Goal: Information Seeking & Learning: Check status

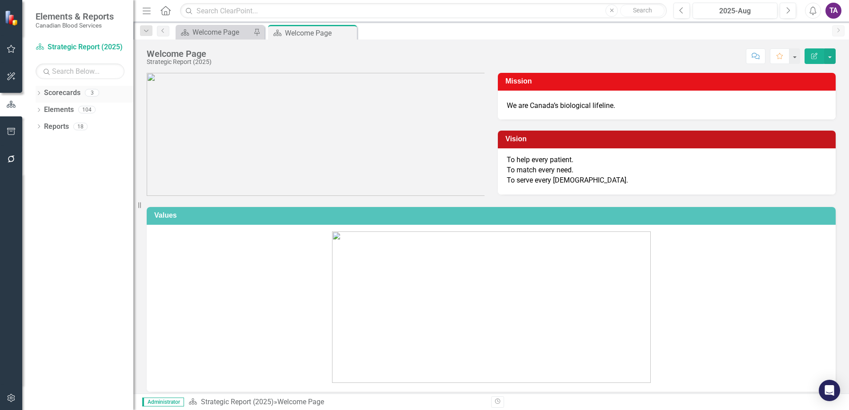
click at [51, 92] on link "Scorecards" at bounding box center [62, 93] width 36 height 10
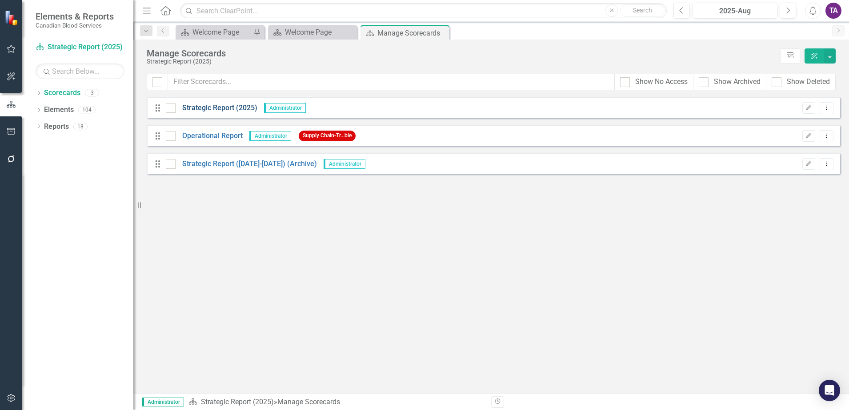
click at [205, 109] on link "Strategic Report (2025)" at bounding box center [217, 108] width 82 height 10
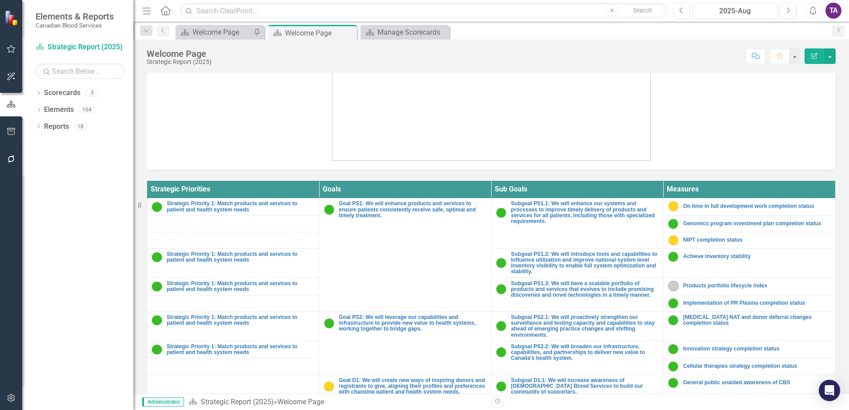
scroll to position [326, 0]
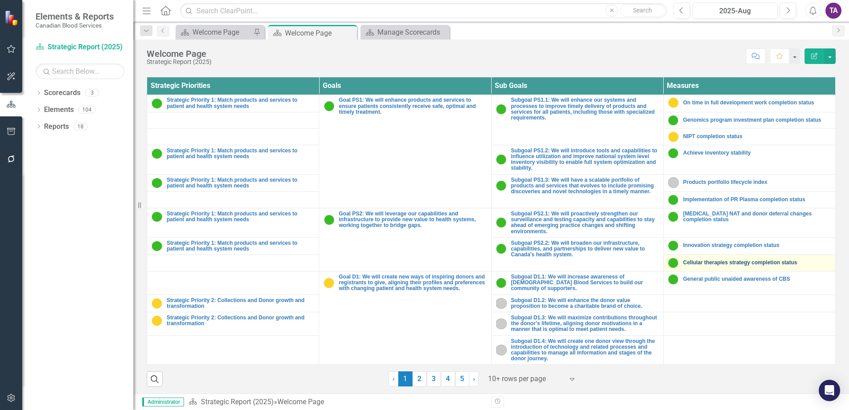
click at [704, 263] on link "Cellular therapies strategy completion status" at bounding box center [758, 263] width 148 height 6
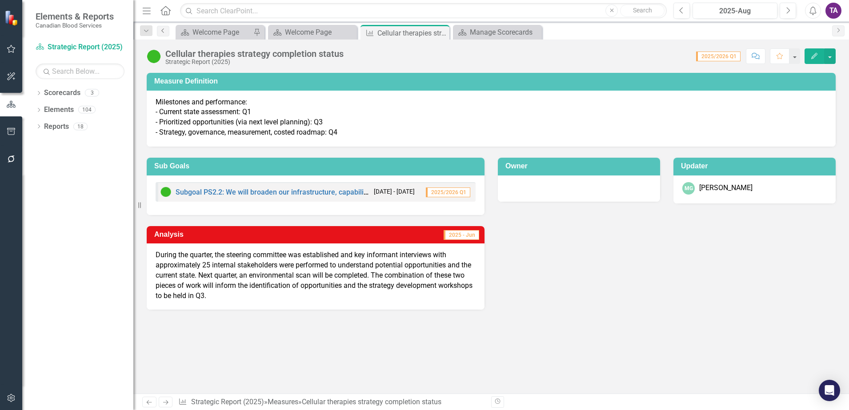
click at [163, 30] on icon "Previous" at bounding box center [163, 30] width 7 height 5
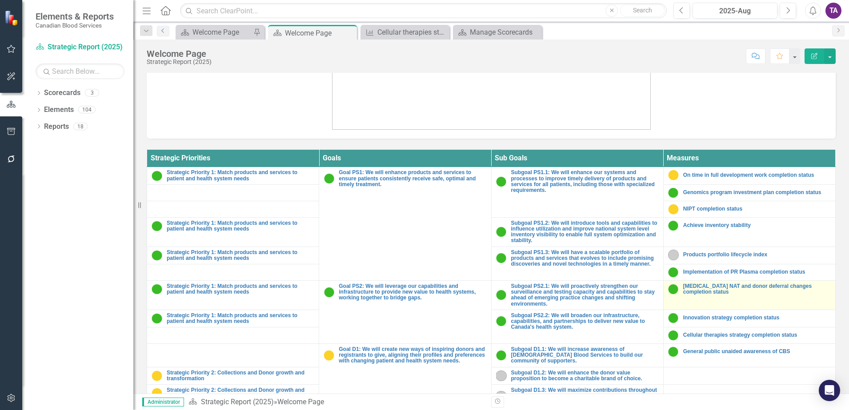
scroll to position [278, 0]
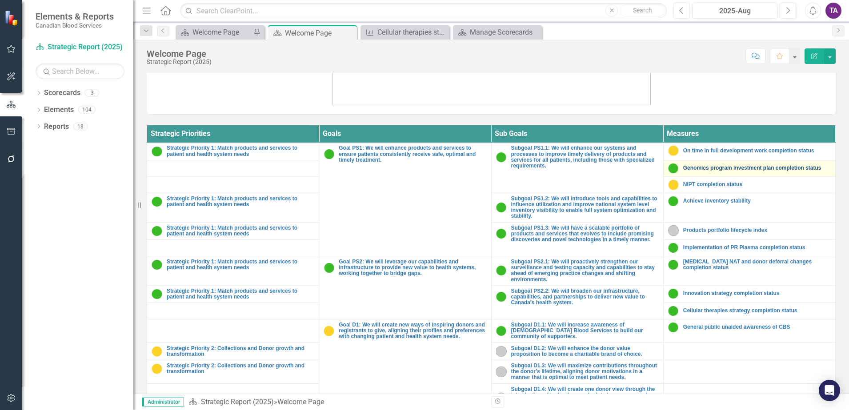
click at [713, 169] on link "Genomics program investment plan completion status" at bounding box center [758, 168] width 148 height 6
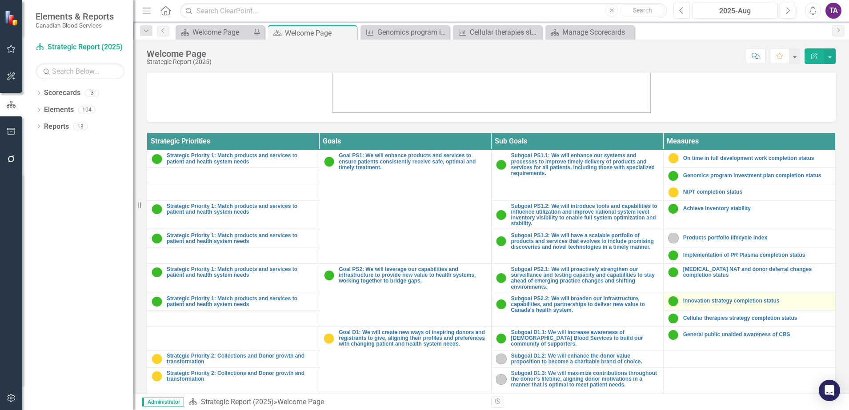
scroll to position [326, 0]
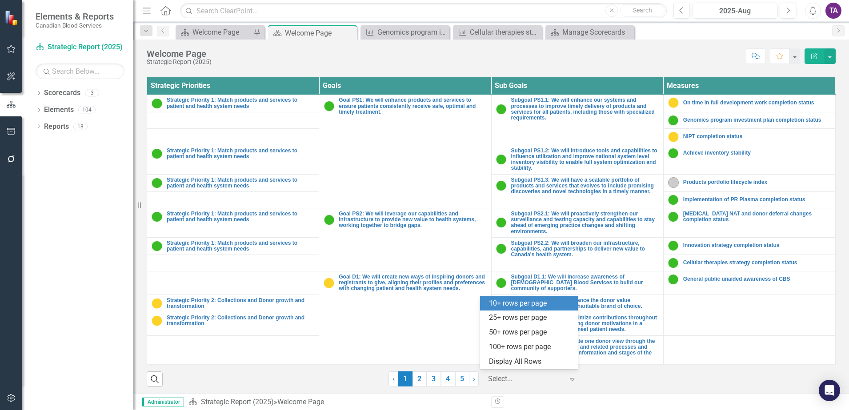
click at [524, 374] on div at bounding box center [526, 380] width 76 height 12
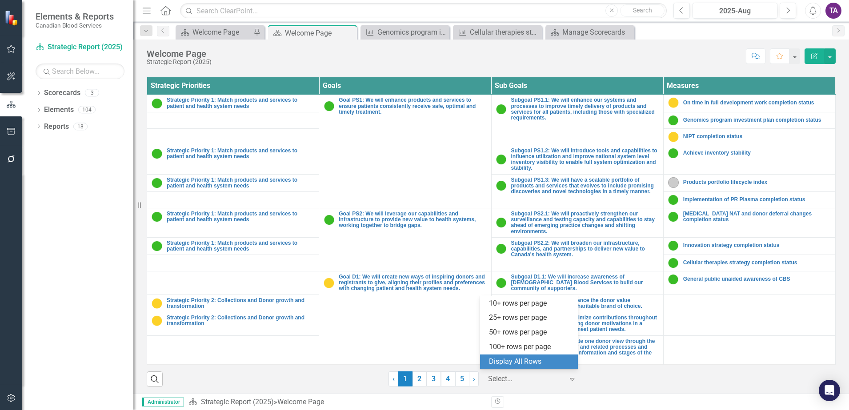
click at [519, 362] on div "Display All Rows" at bounding box center [531, 362] width 84 height 10
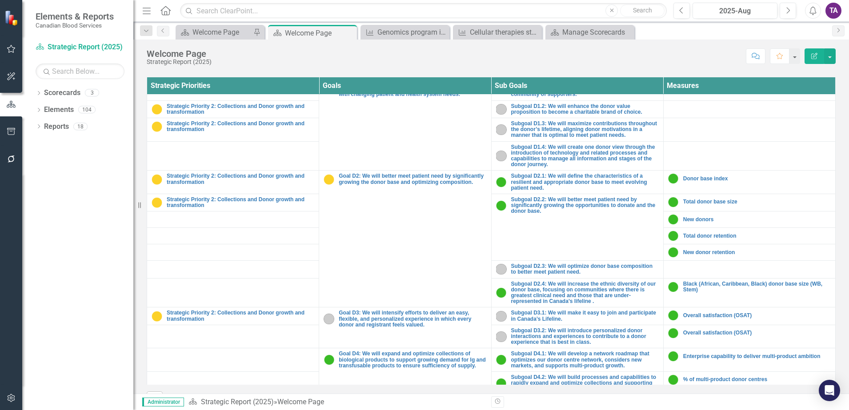
scroll to position [222, 0]
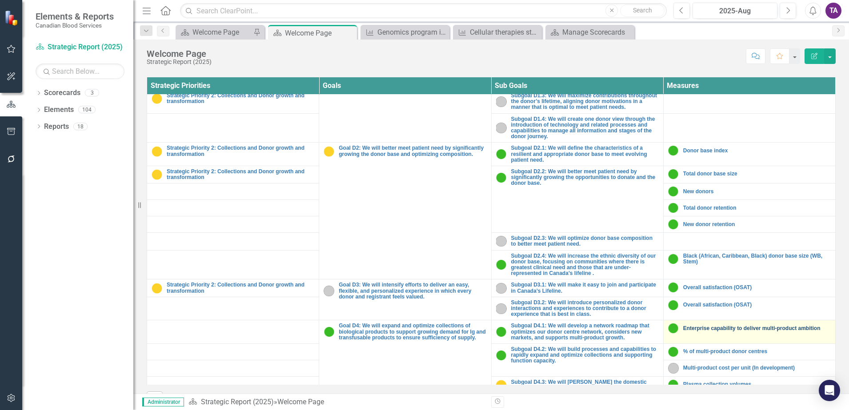
click at [708, 326] on link "Enterprise capability to deliver multi-product ambition" at bounding box center [758, 329] width 148 height 6
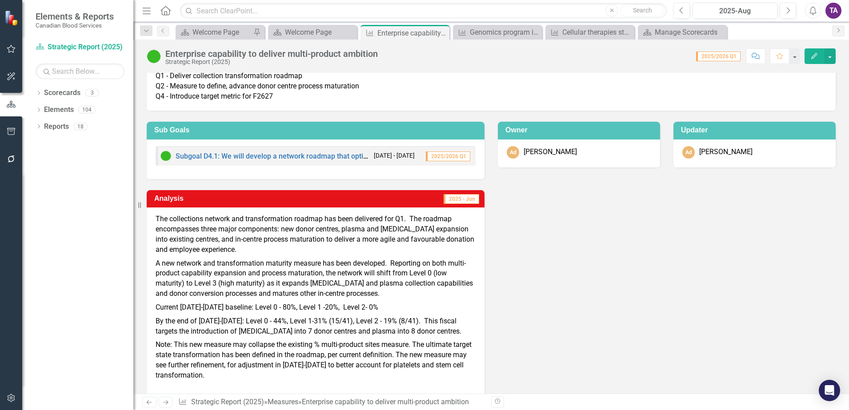
scroll to position [56, 0]
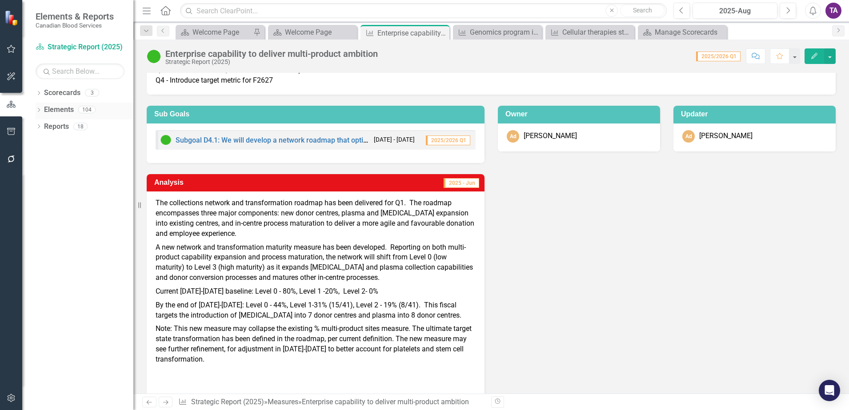
click at [58, 114] on link "Elements" at bounding box center [59, 110] width 30 height 10
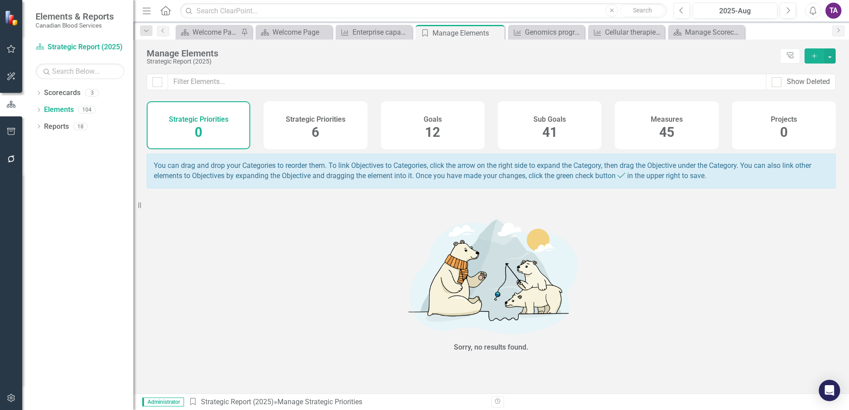
click at [661, 137] on span "45" at bounding box center [667, 133] width 15 height 16
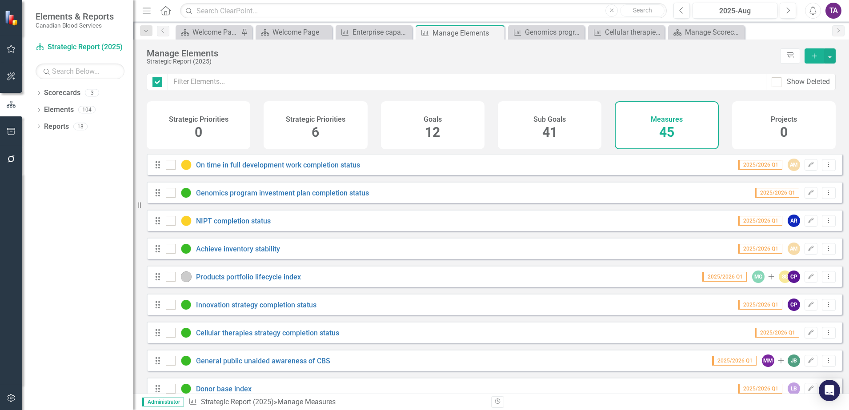
checkbox input "false"
click at [318, 197] on link "Genomics program investment plan completion status" at bounding box center [282, 193] width 173 height 8
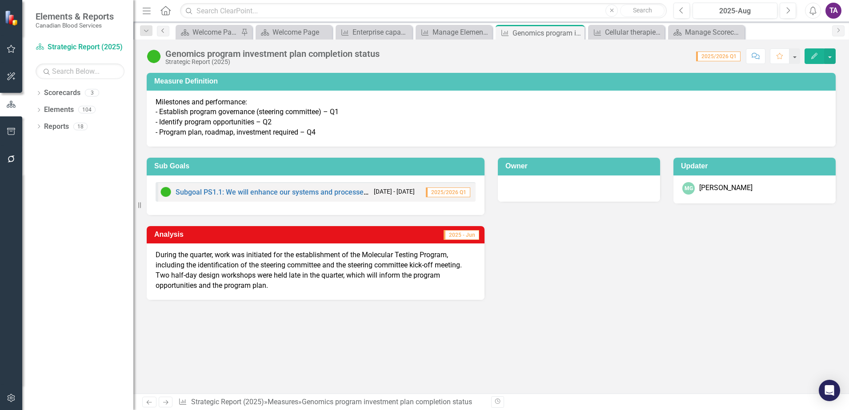
click at [161, 34] on link "Previous" at bounding box center [163, 31] width 12 height 11
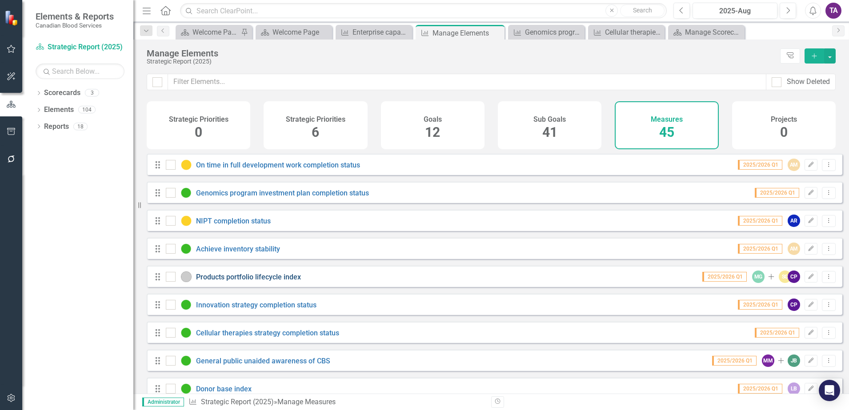
click at [252, 282] on link "Products portfolio lifecycle index" at bounding box center [248, 277] width 105 height 8
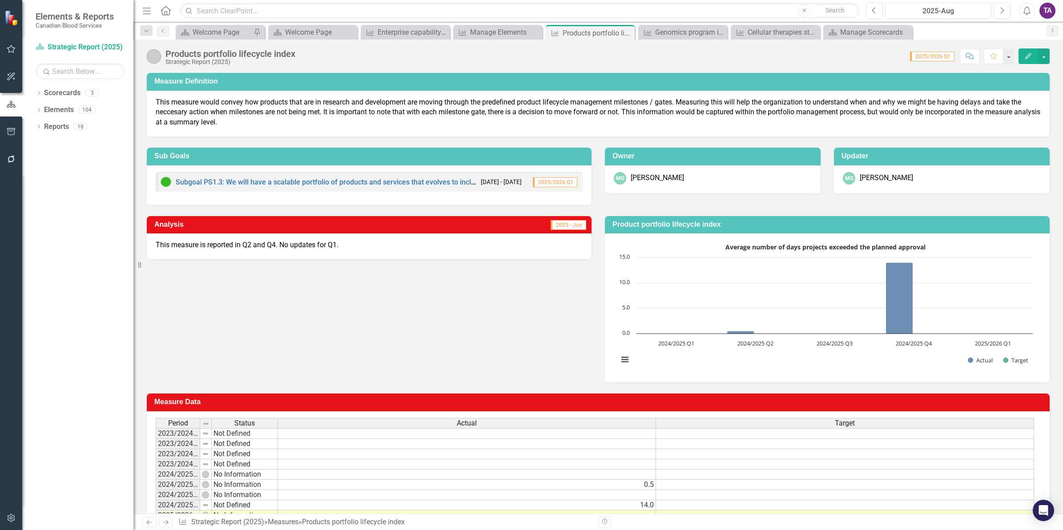
click at [161, 12] on icon "Home" at bounding box center [166, 10] width 12 height 9
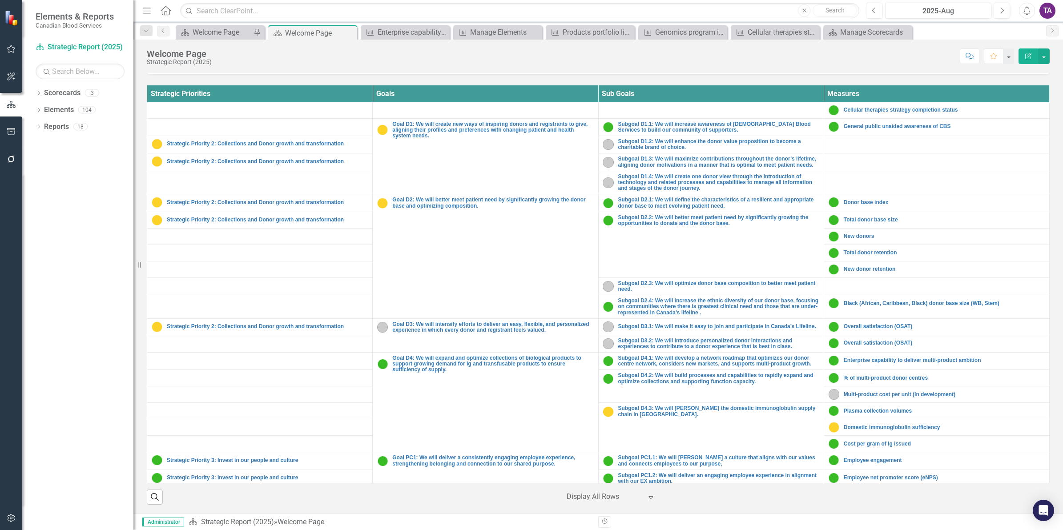
scroll to position [167, 0]
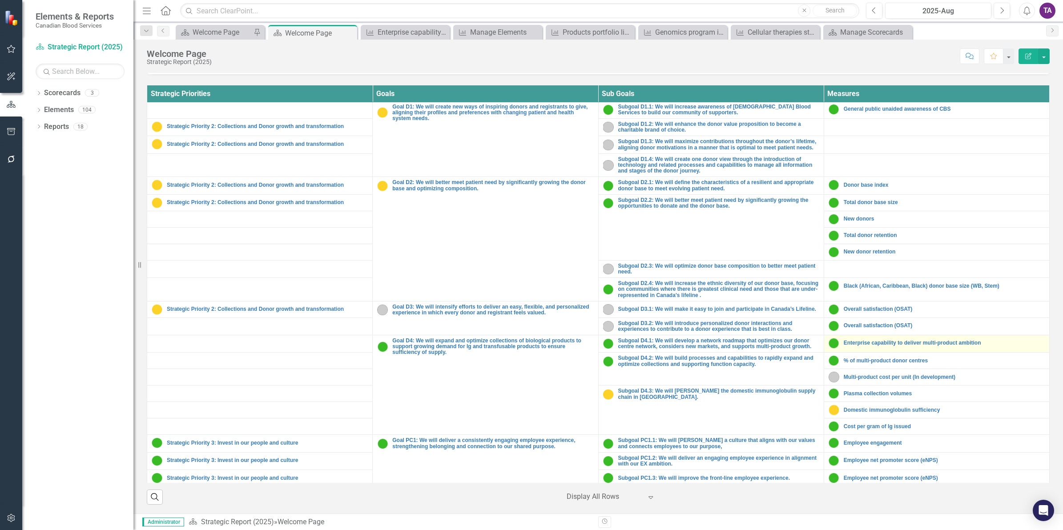
click at [849, 348] on div "Enterprise capability to deliver multi-product ambition" at bounding box center [937, 343] width 216 height 11
click at [849, 346] on link "Enterprise capability to deliver multi-product ambition" at bounding box center [944, 343] width 201 height 6
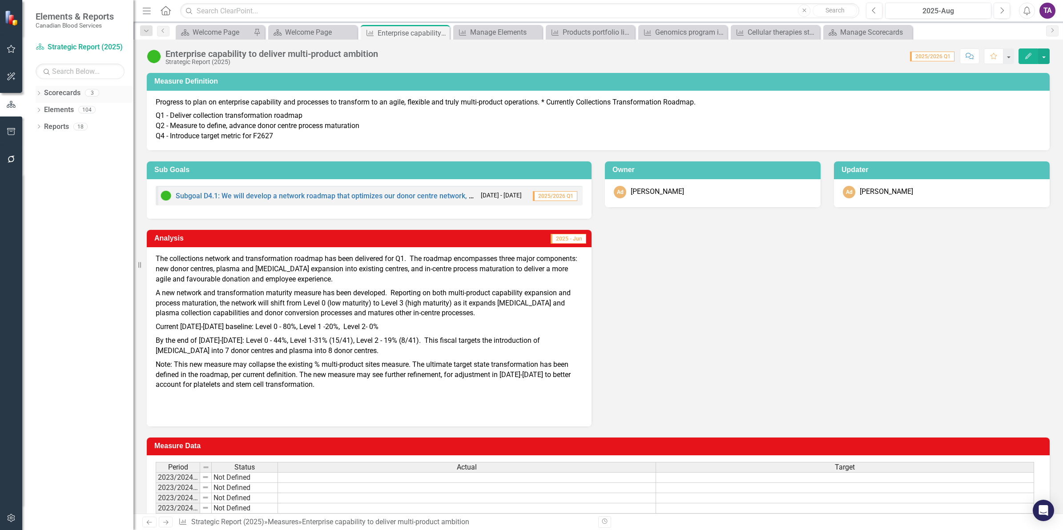
click at [52, 96] on link "Scorecards" at bounding box center [62, 93] width 36 height 10
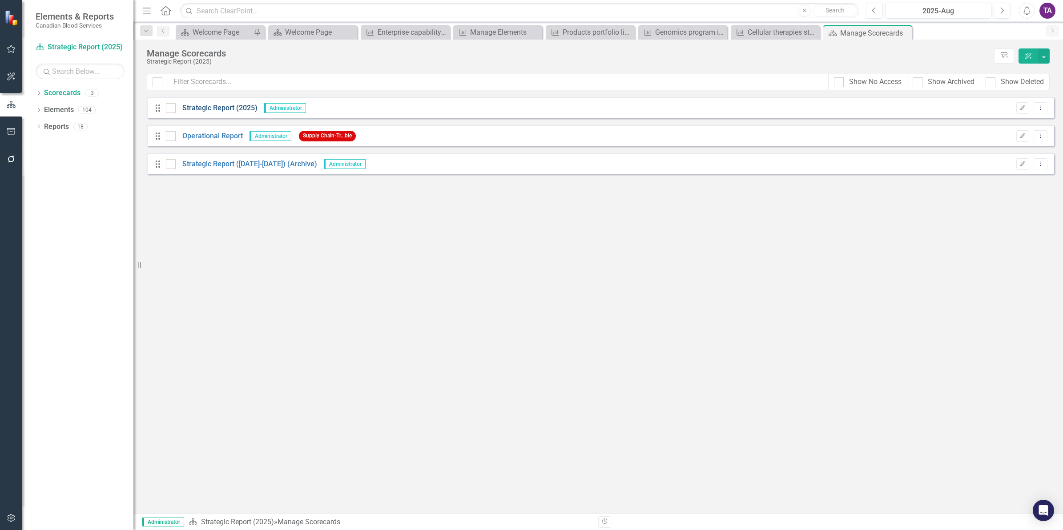
click at [186, 109] on link "Strategic Report (2025)" at bounding box center [217, 108] width 82 height 10
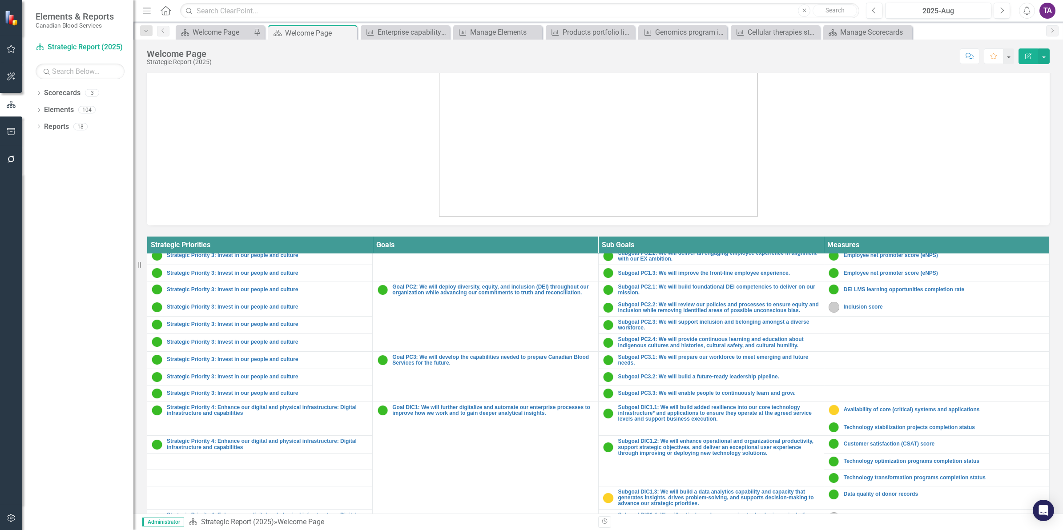
scroll to position [556, 0]
